Goal: Information Seeking & Learning: Understand process/instructions

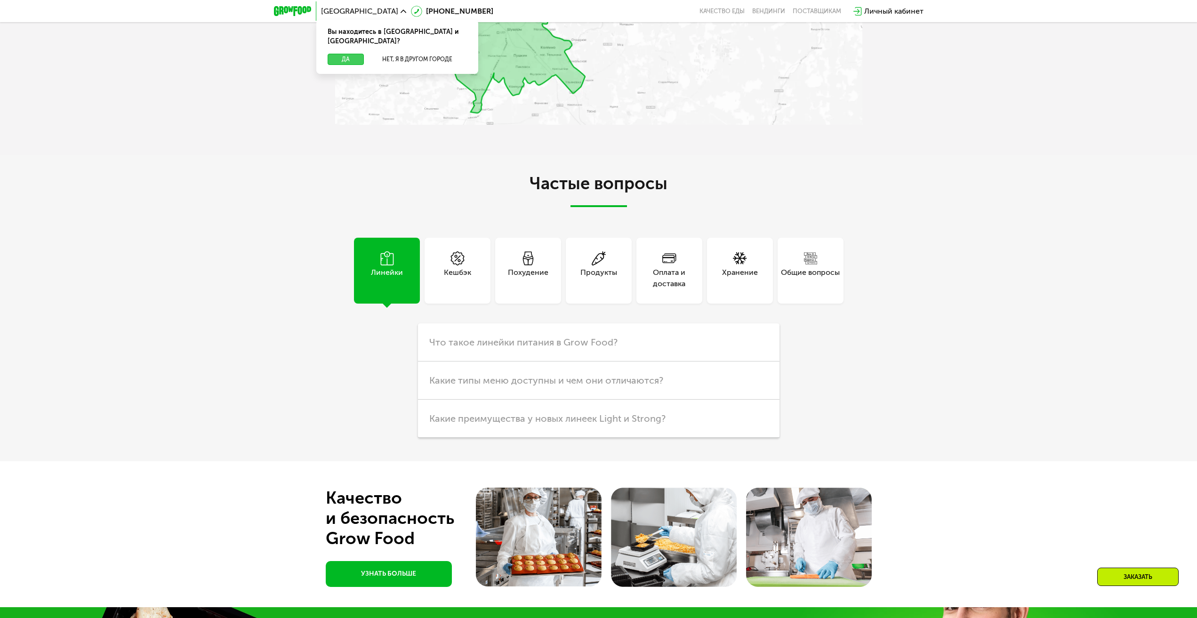
scroll to position [3521, 0]
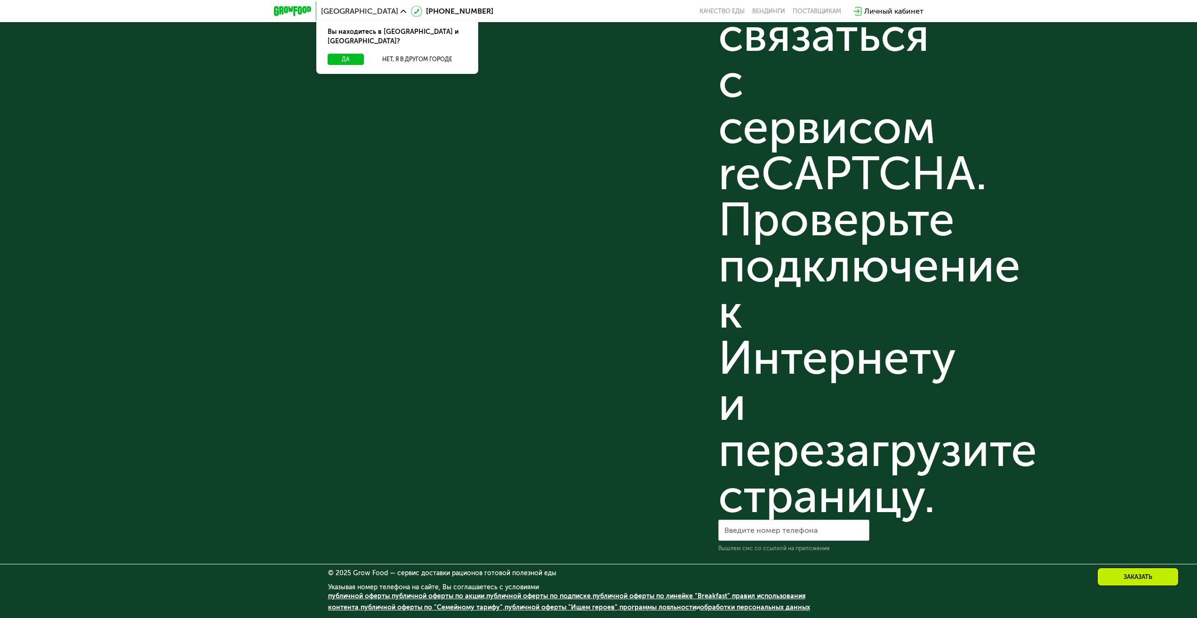
click at [352, 596] on link "публичной оферты" at bounding box center [359, 596] width 62 height 8
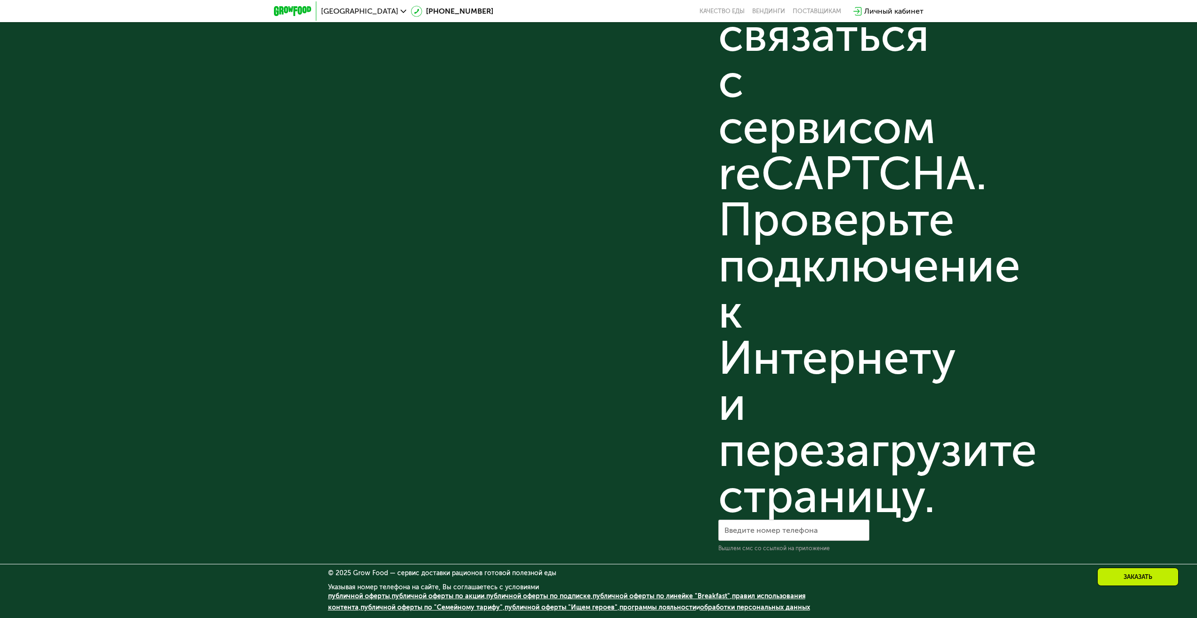
scroll to position [3426, 0]
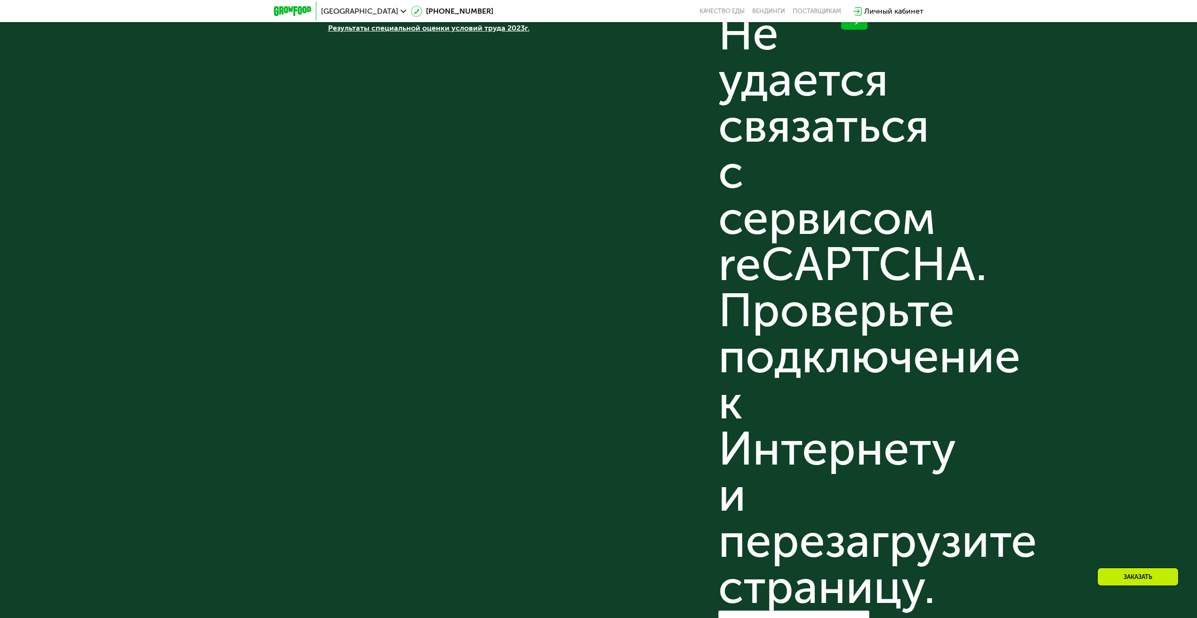
click at [1018, 207] on div "Готовая полезная еда с доставкой на дом ООО «ГФ Трейд» ОГРН 1187847365309, ИНН …" at bounding box center [598, 295] width 1197 height 827
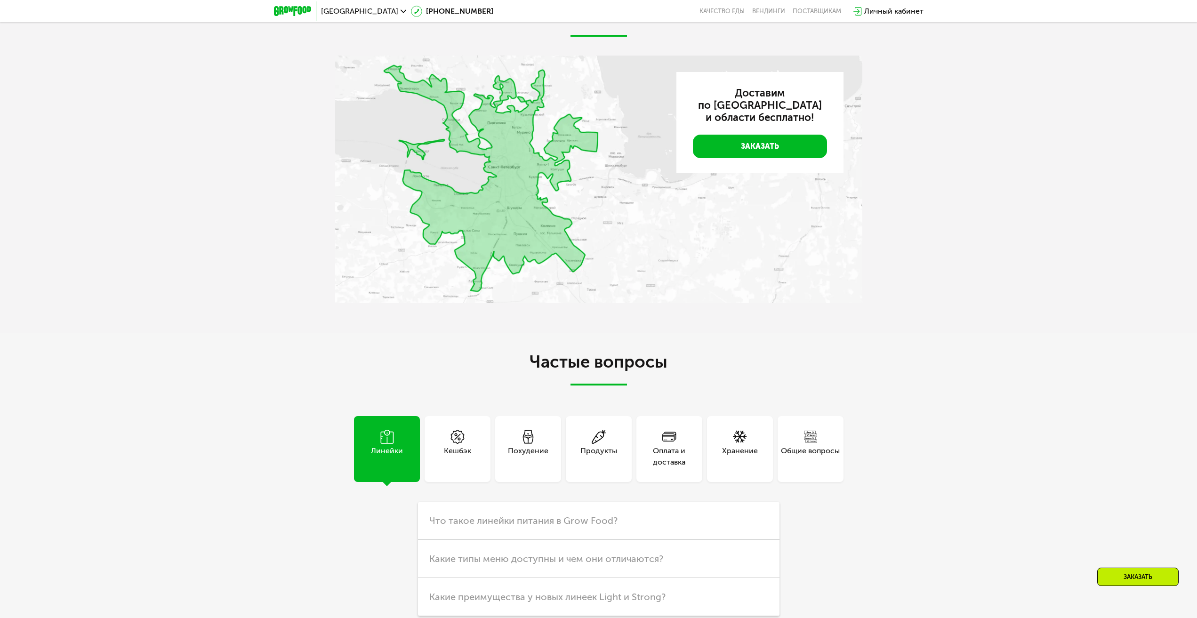
scroll to position [2203, 0]
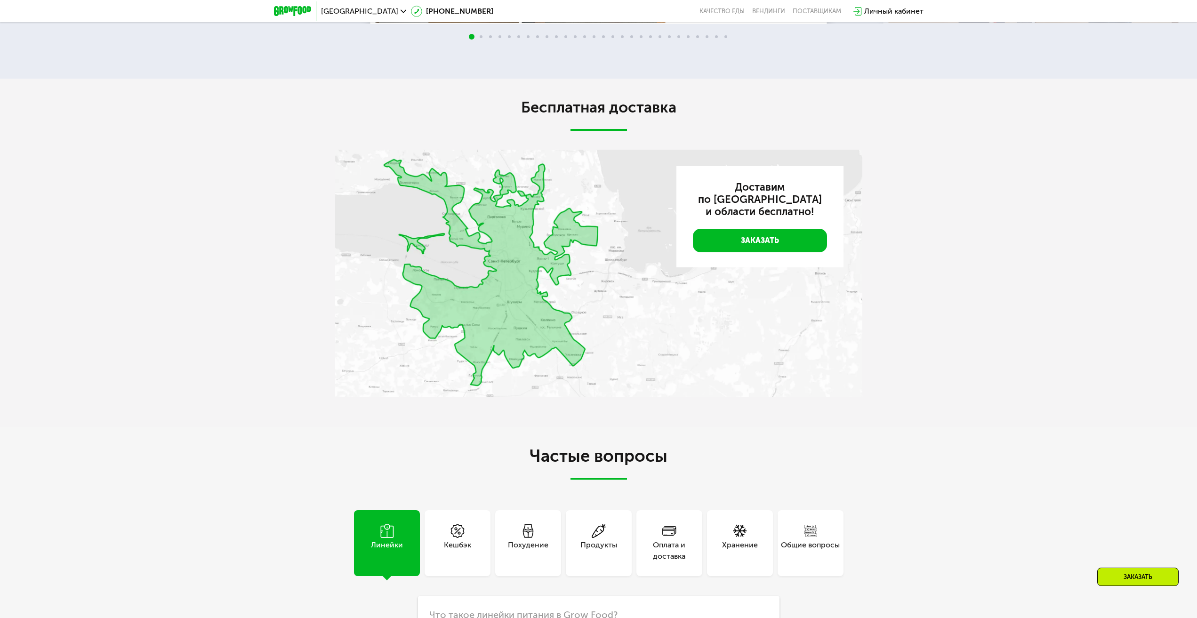
click at [776, 251] on link "Заказать" at bounding box center [760, 241] width 134 height 24
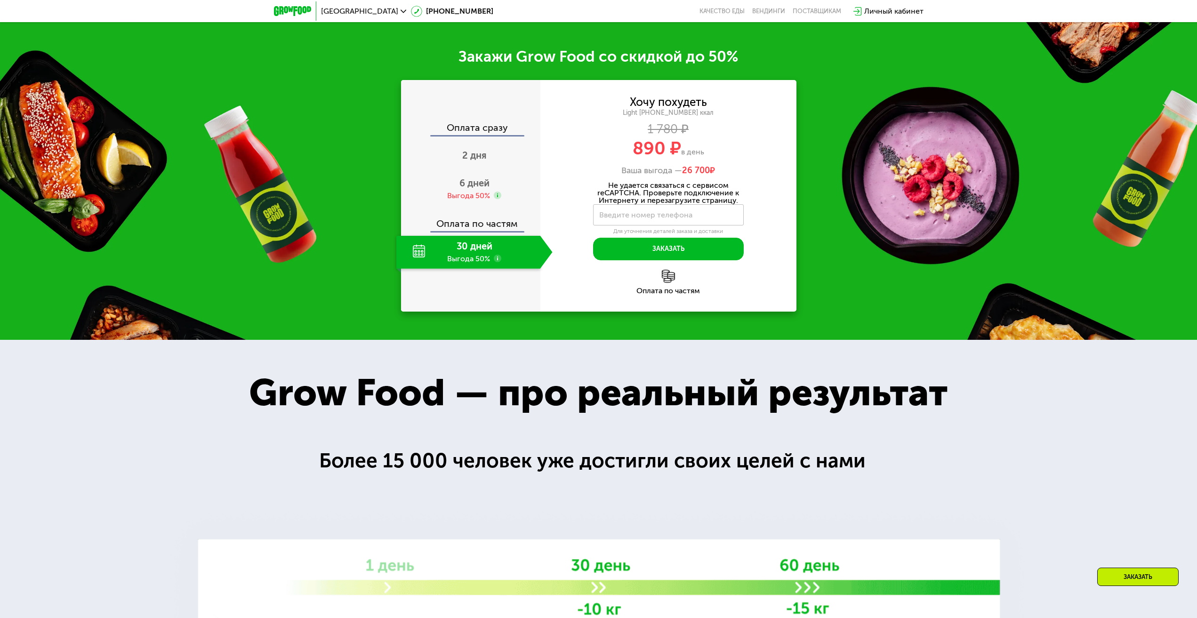
click at [267, 251] on div "Закажи Grow Food со скидкой до 50% Оплата сразу 2 дня 6 дней Выгода 50% Оплата …" at bounding box center [598, 179] width 1197 height 321
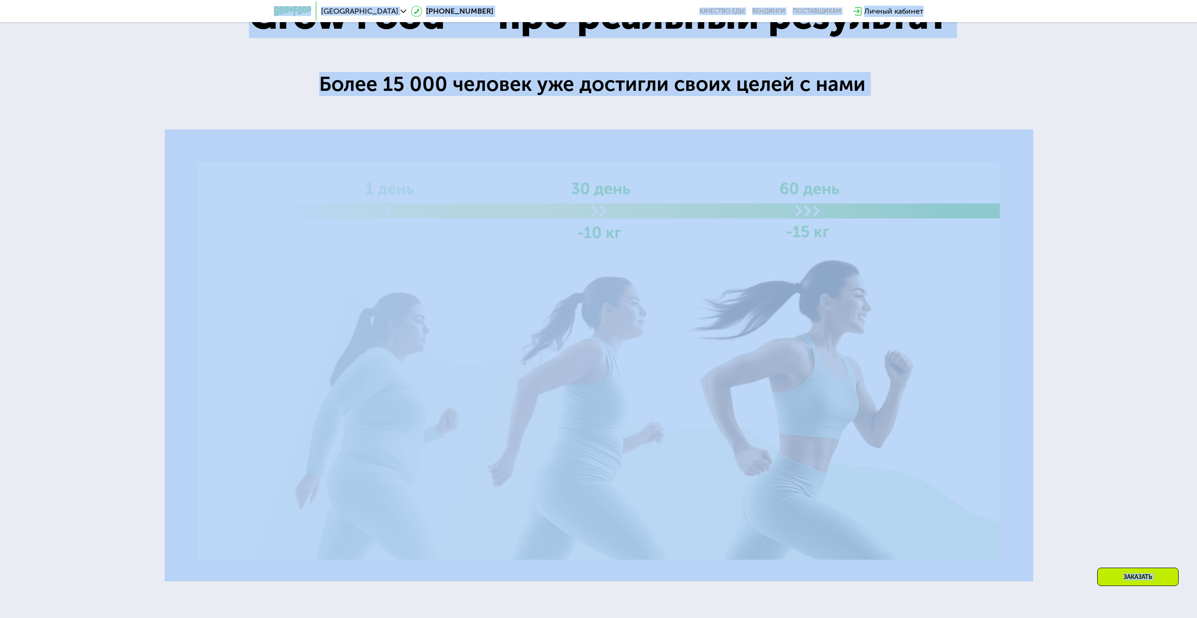
scroll to position [1793, 0]
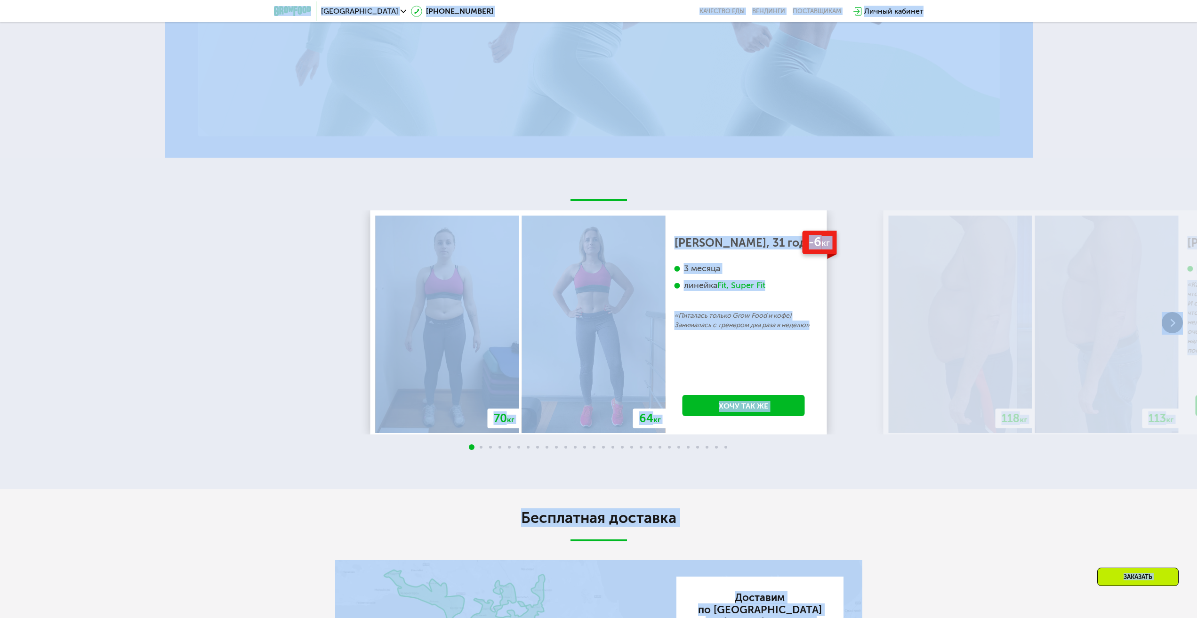
click at [286, 477] on div "70 кг 64 кг -6 кг [PERSON_NAME], 31 год 3 месяца линейка Fit, Super Fit «Питала…" at bounding box center [598, 323] width 1197 height 331
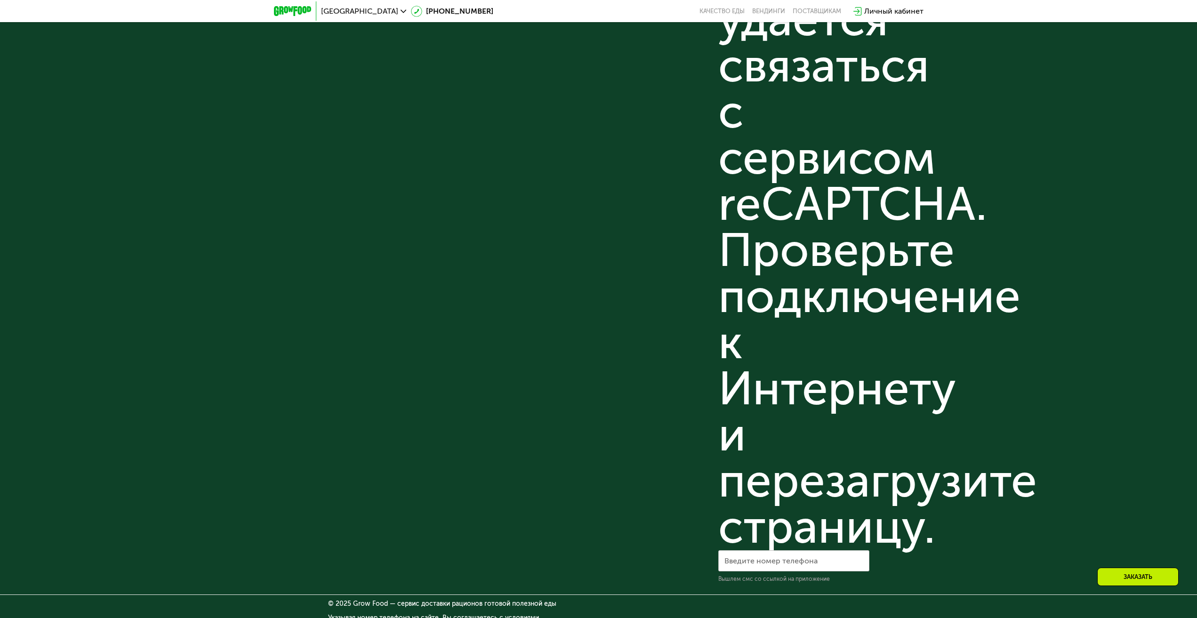
scroll to position [3097, 0]
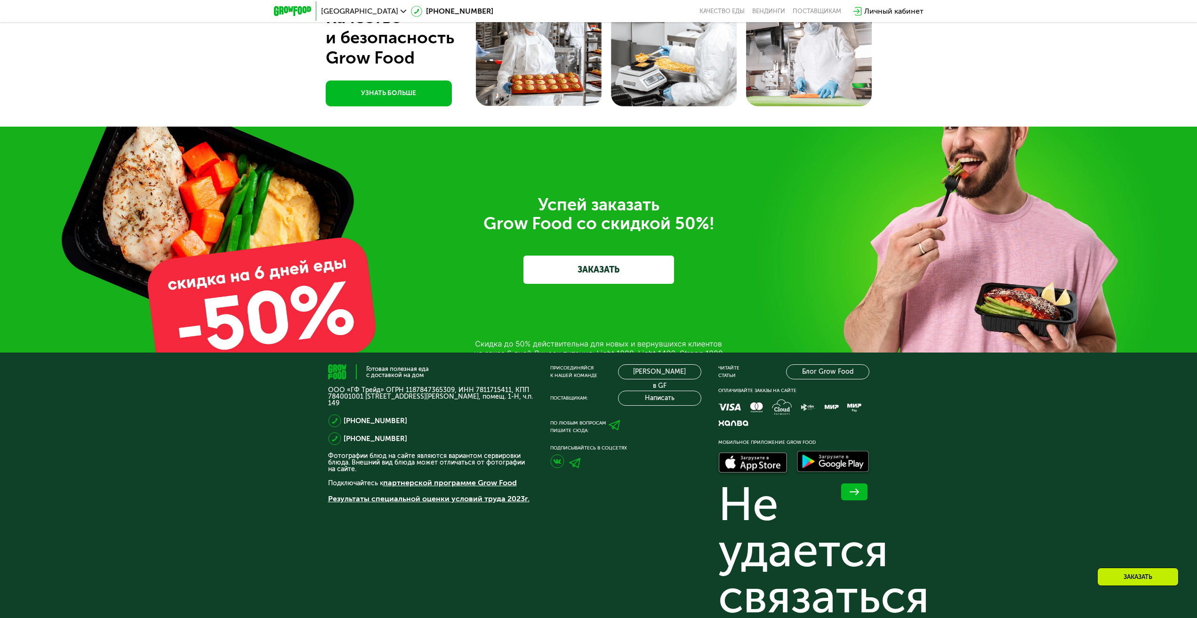
scroll to position [3521, 0]
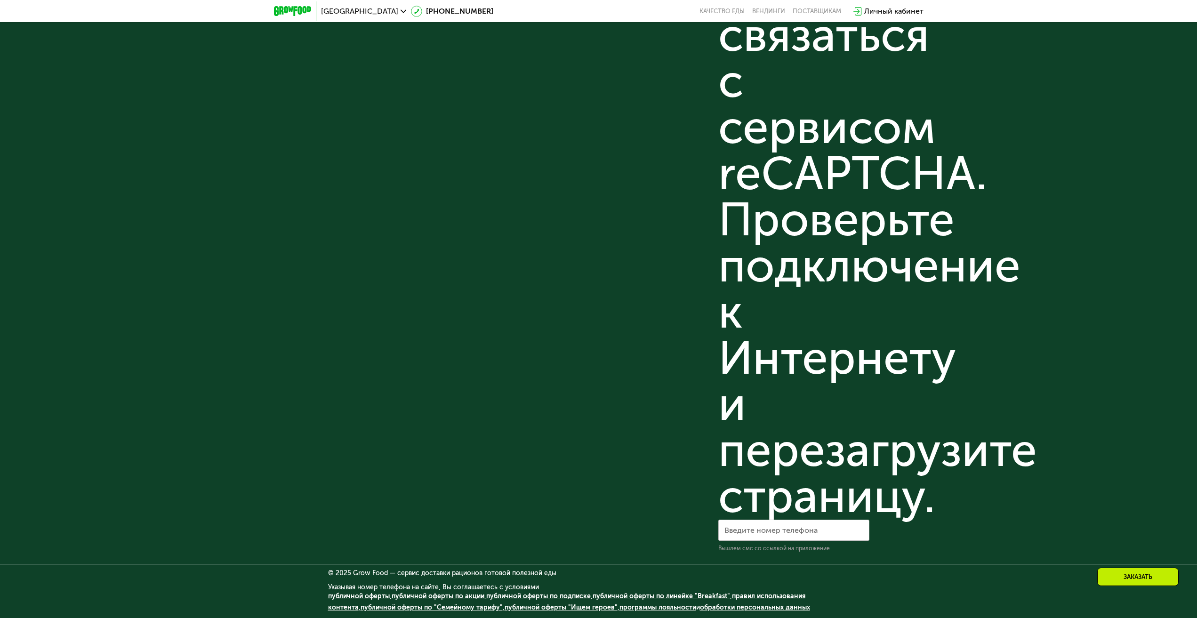
click at [711, 608] on link "обработки персональных данных" at bounding box center [755, 607] width 110 height 8
click at [421, 596] on link "публичной оферты по акции" at bounding box center [438, 596] width 93 height 8
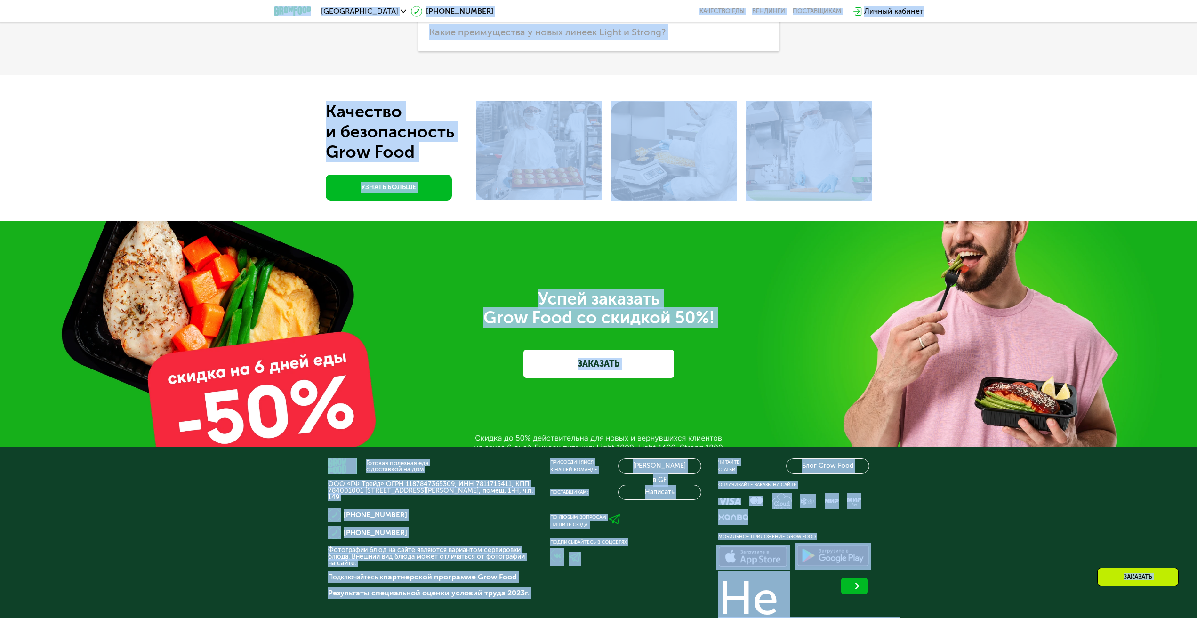
scroll to position [3097, 0]
